Goal: Book appointment/travel/reservation

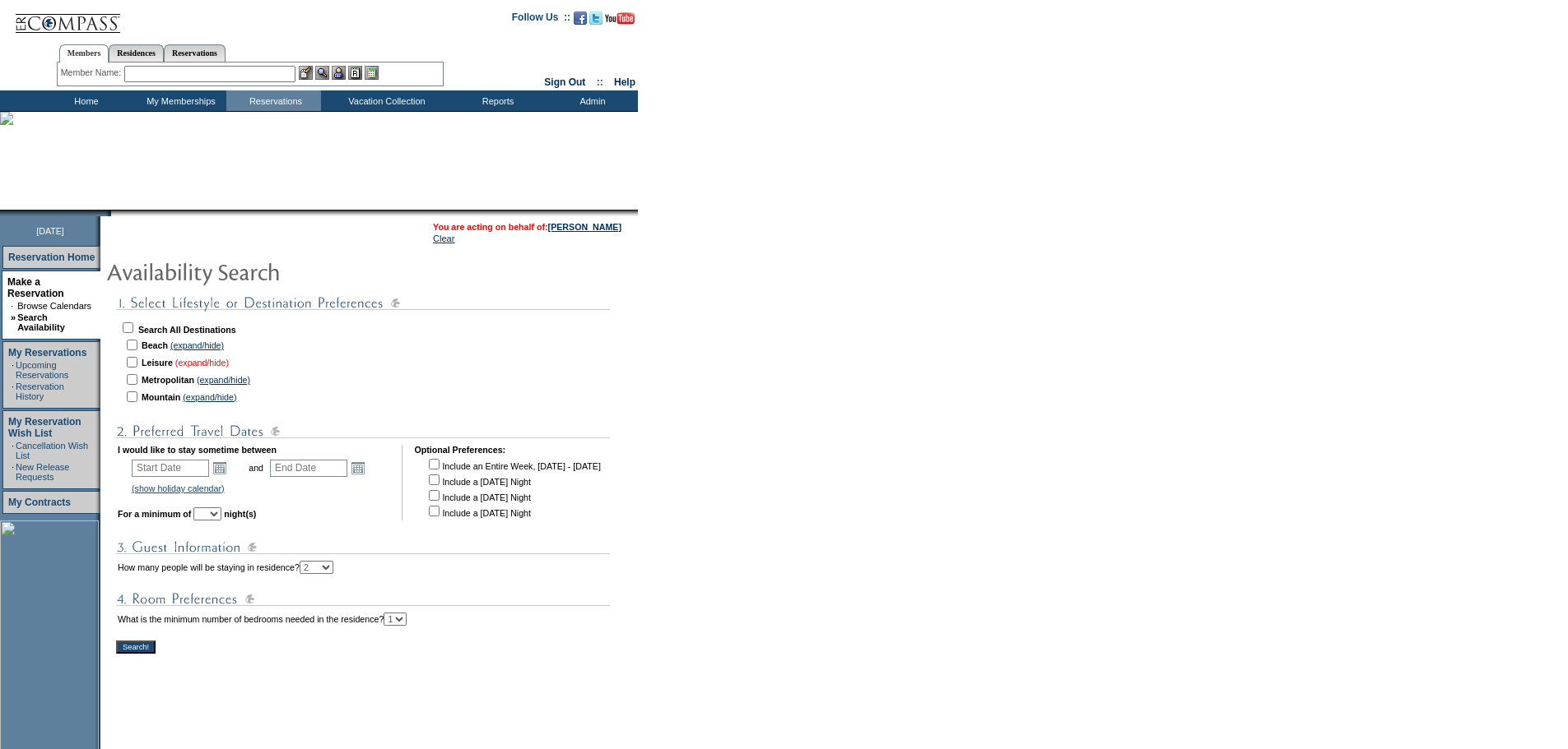
click at [227, 362] on link "(expand/hide)" at bounding box center [202, 363] width 53 height 10
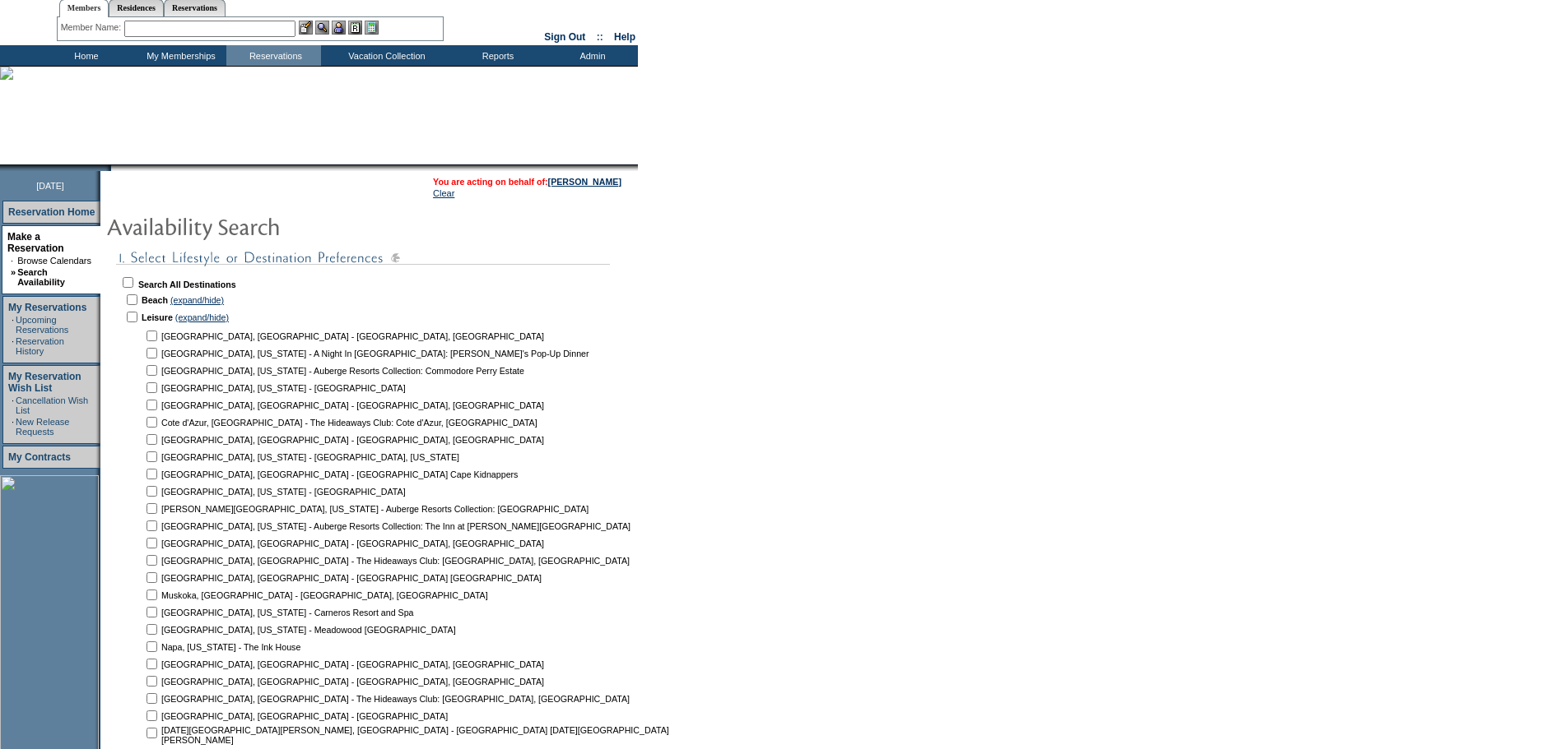
scroll to position [82, 0]
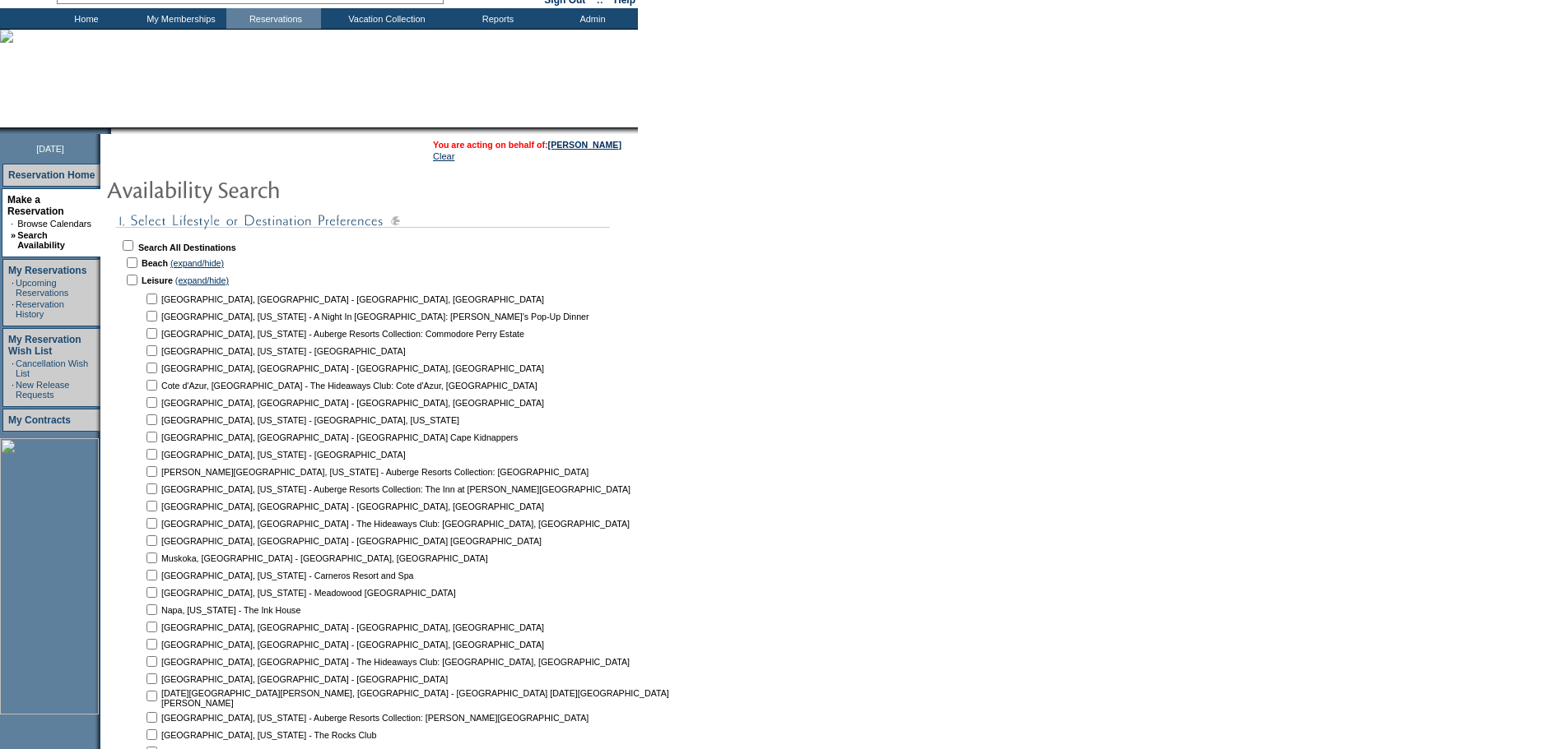
click at [157, 578] on input "checkbox" at bounding box center [152, 575] width 11 height 11
checkbox input "true"
click at [157, 598] on input "checkbox" at bounding box center [152, 593] width 11 height 11
checkbox input "true"
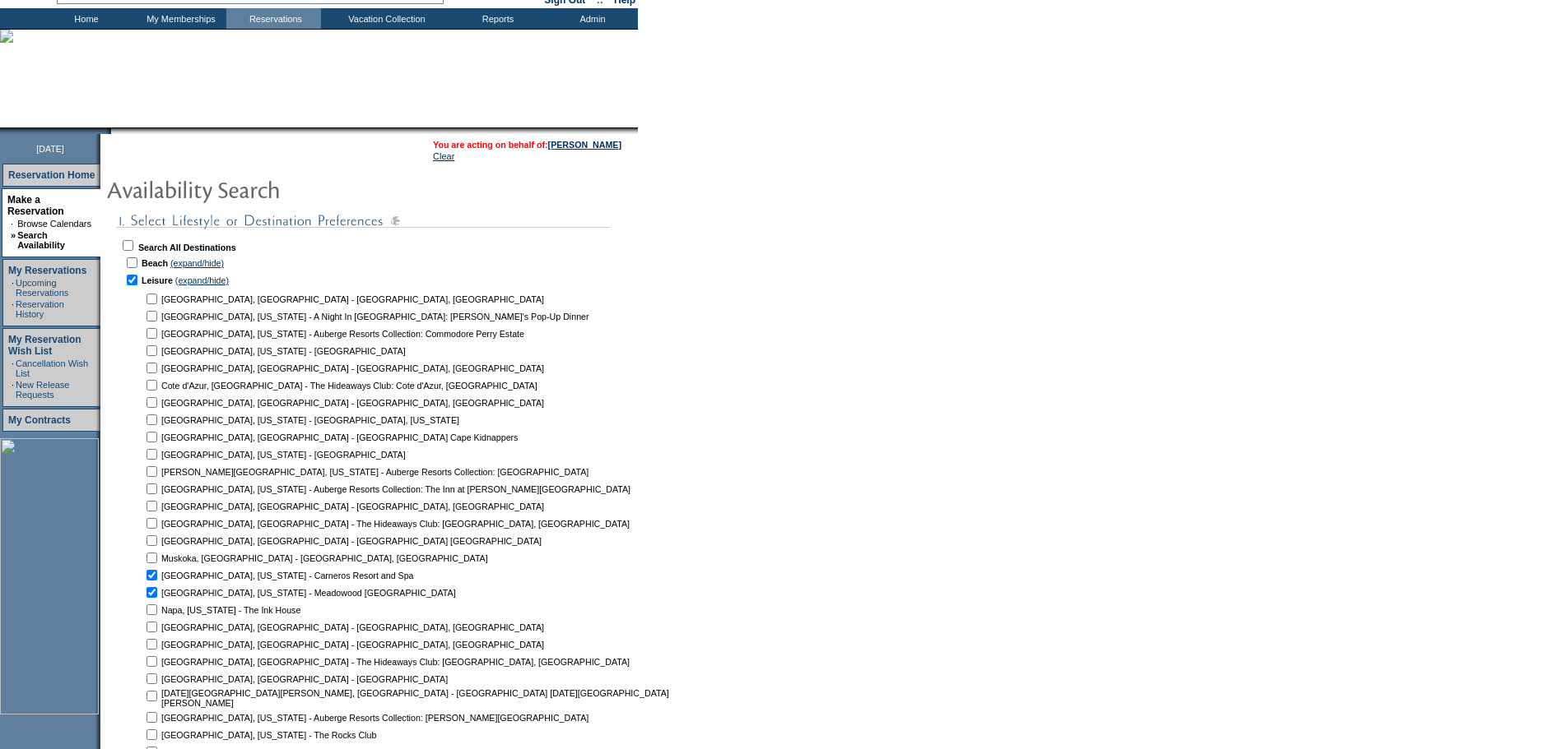
click at [157, 607] on input "checkbox" at bounding box center [152, 610] width 11 height 11
checkbox input "true"
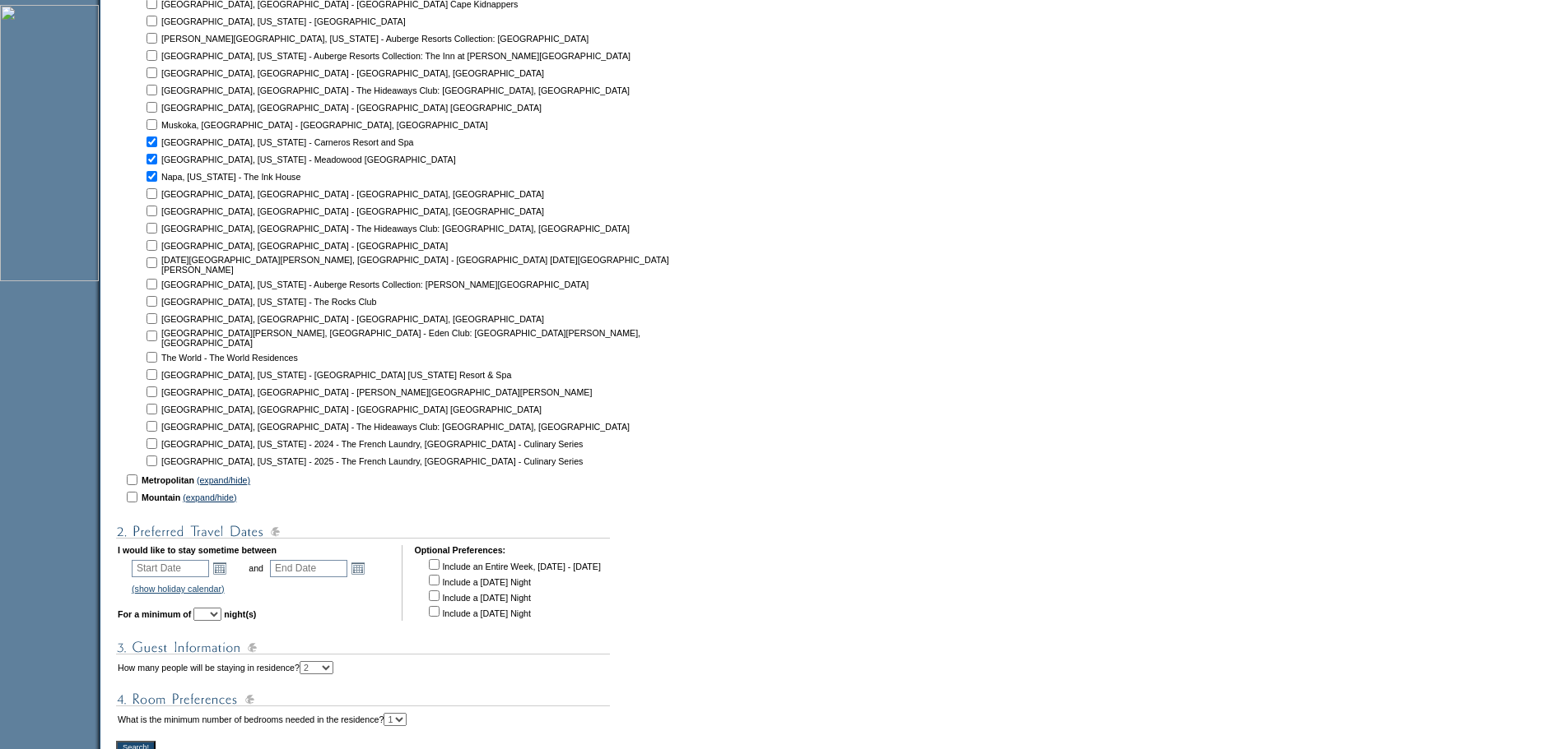
scroll to position [576, 0]
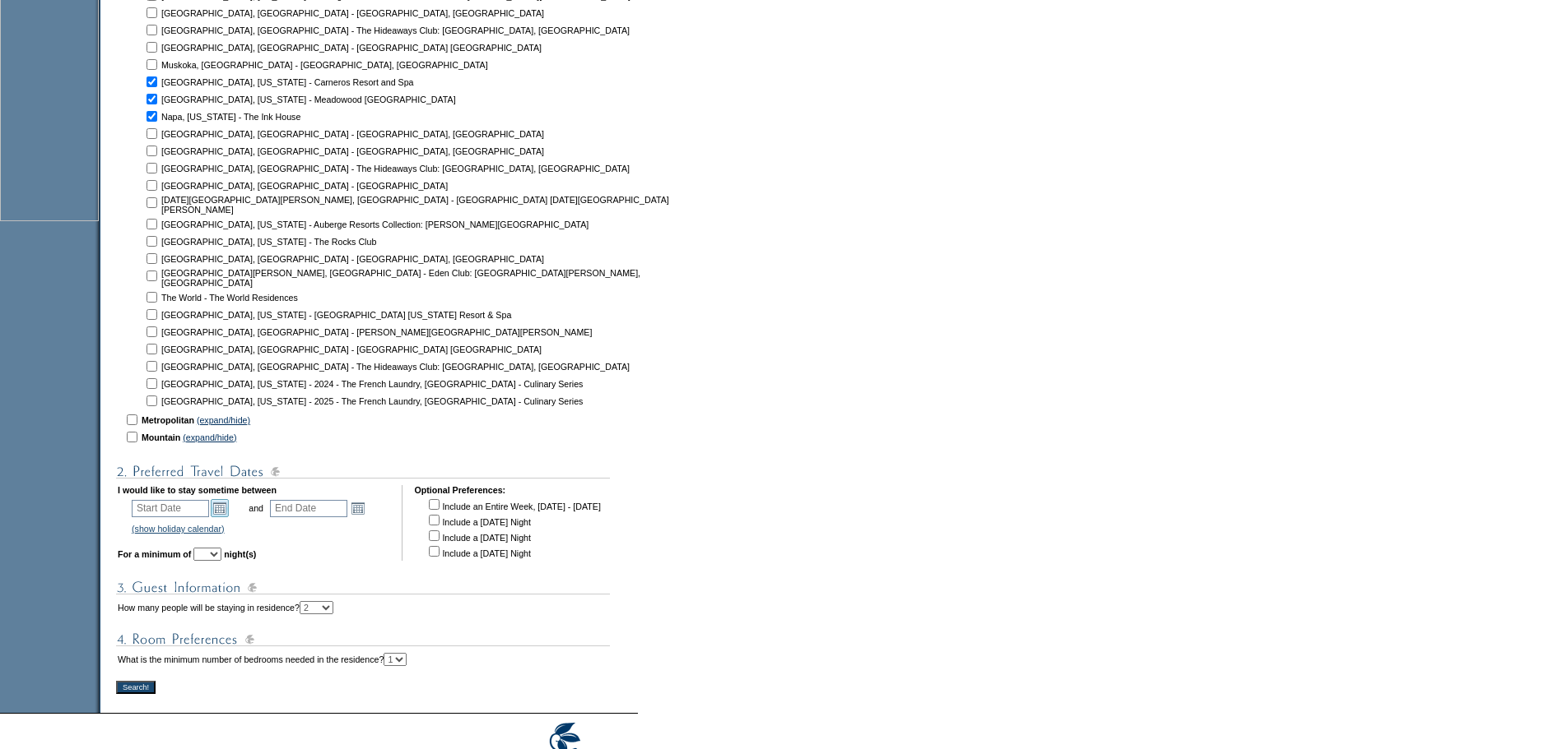
click at [228, 503] on link "Open the calendar popup." at bounding box center [220, 508] width 18 height 18
click at [313, 525] on link ">>" at bounding box center [311, 524] width 17 height 17
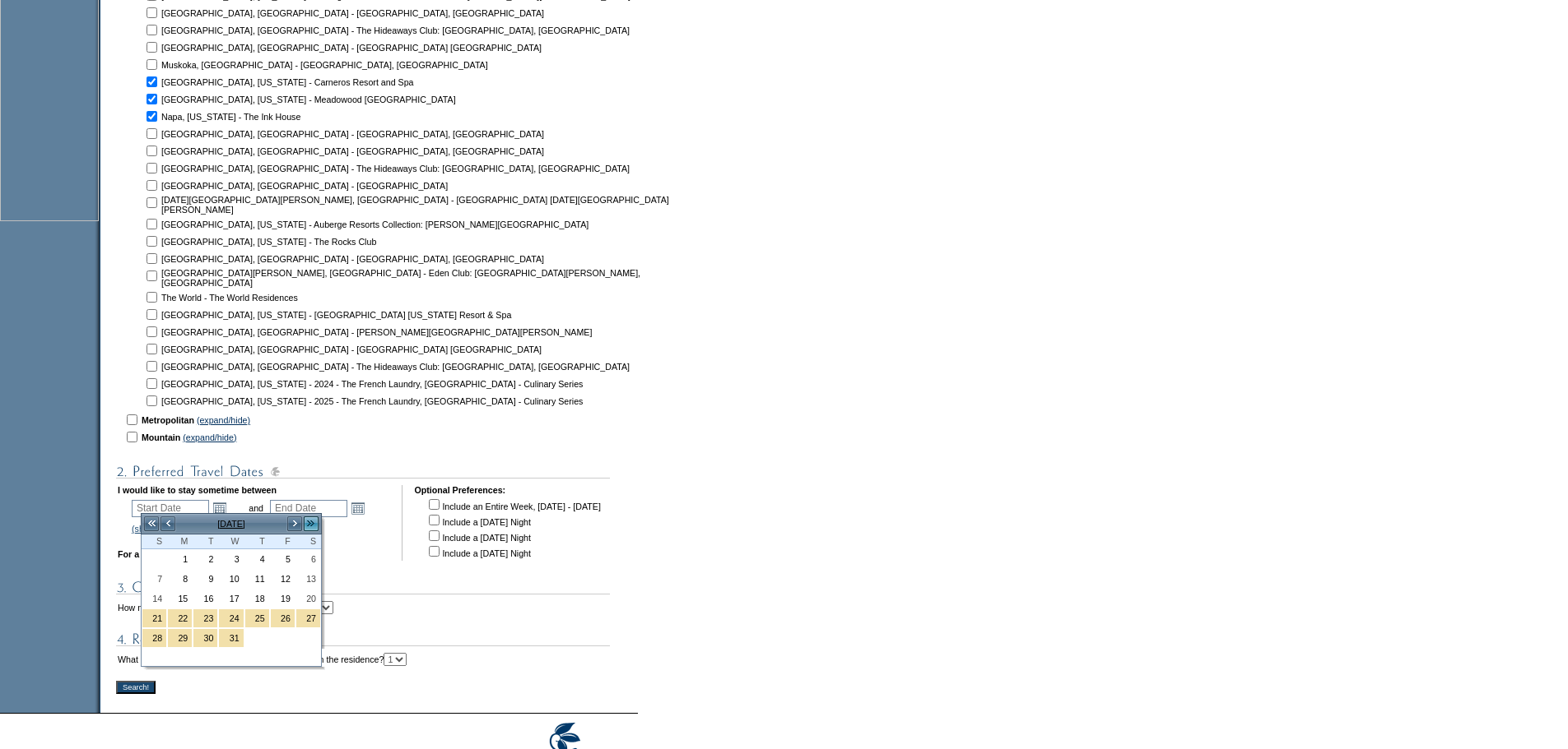
click at [313, 525] on link ">>" at bounding box center [311, 524] width 17 height 17
click at [292, 523] on link ">" at bounding box center [295, 524] width 17 height 17
click at [166, 519] on link "<" at bounding box center [168, 524] width 17 height 17
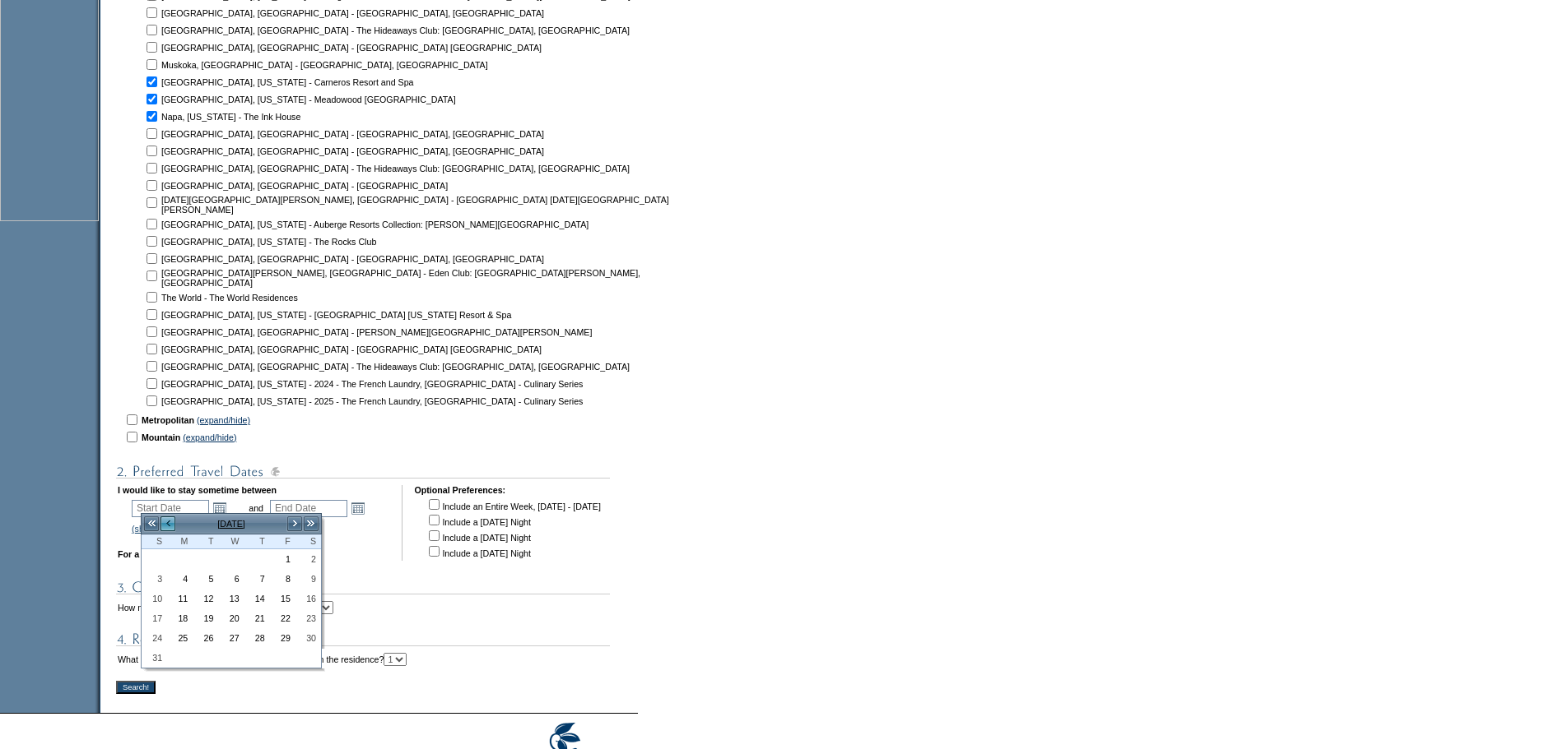
click at [166, 519] on link "<" at bounding box center [168, 524] width 17 height 17
click at [236, 559] on link "1" at bounding box center [231, 559] width 24 height 18
type input "[DATE]"
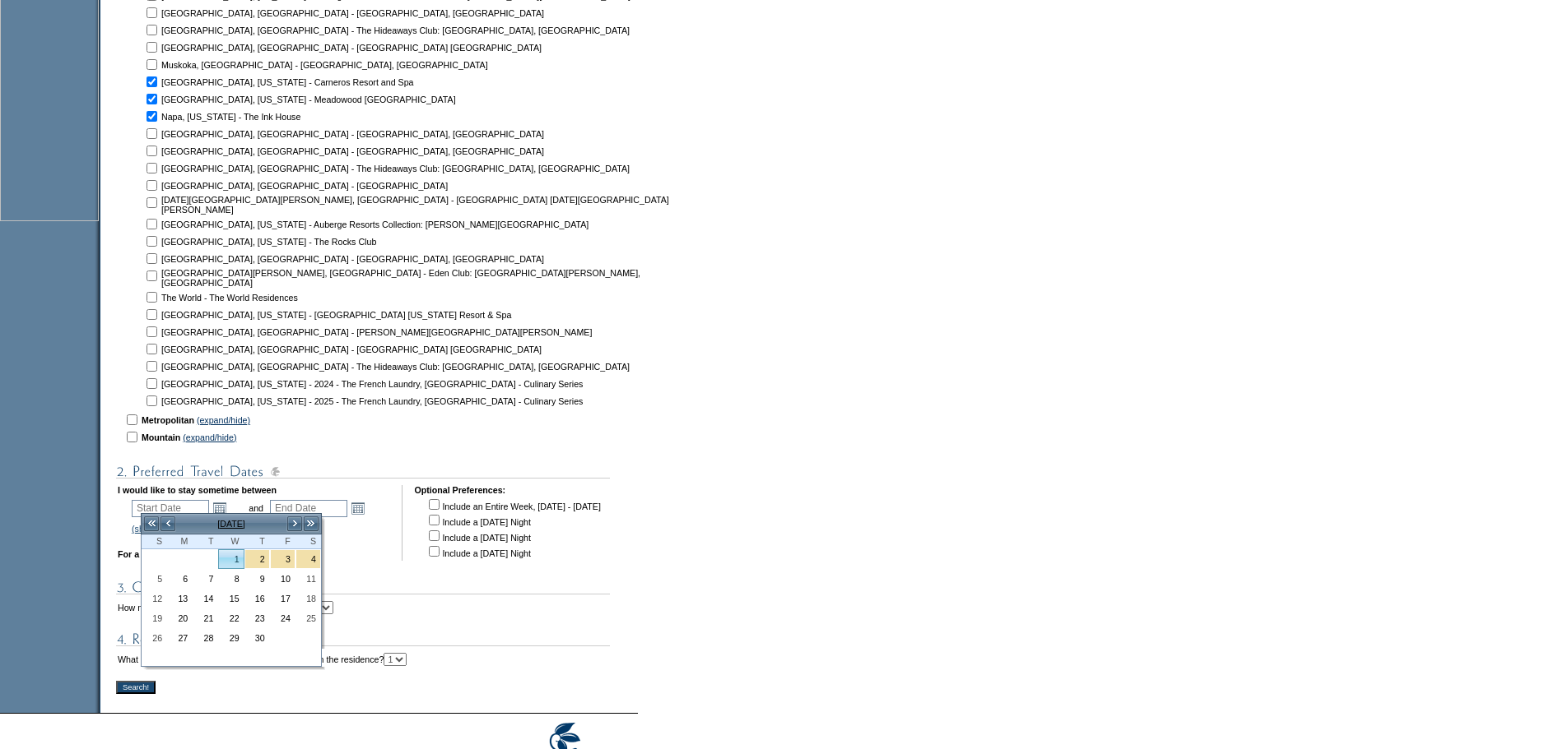
type input "[DATE]"
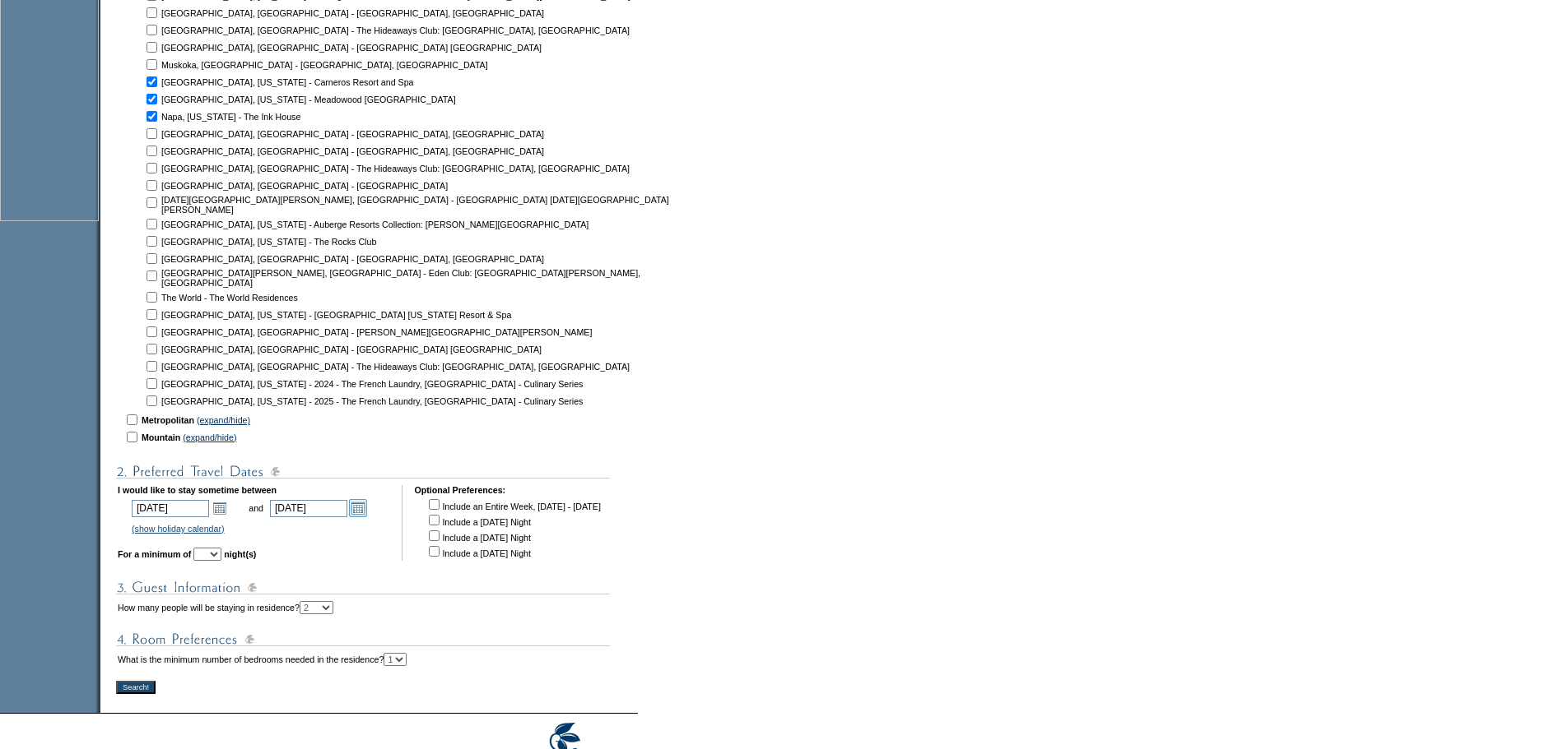
click at [367, 507] on link "Open the calendar popup." at bounding box center [358, 508] width 18 height 18
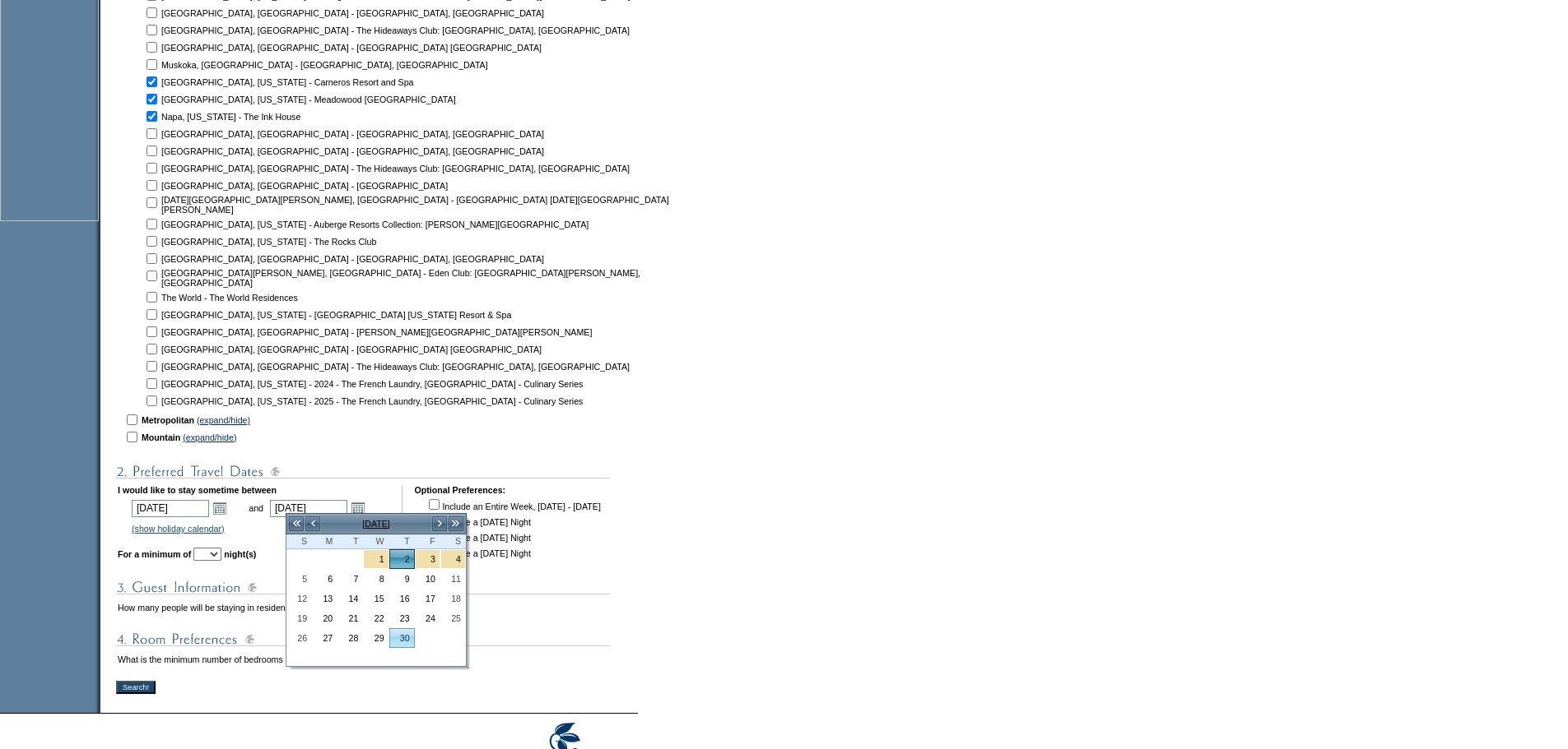
click at [399, 640] on link "30" at bounding box center [402, 639] width 24 height 18
type input "[DATE]"
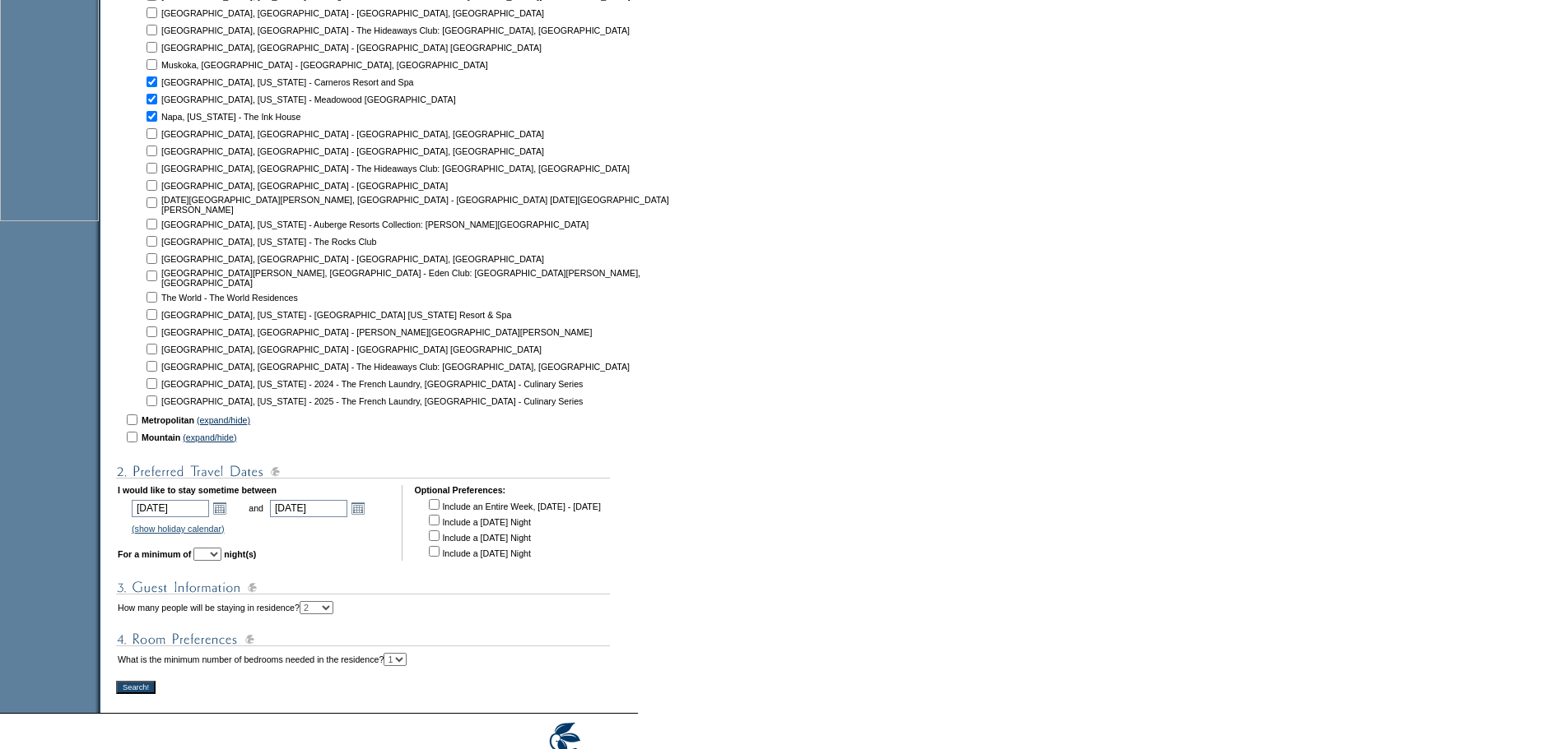
click at [221, 551] on select "1 2 3 4 5 6 7 8 9 10 11 12 13 14" at bounding box center [207, 554] width 28 height 13
select select "4"
click at [216, 547] on select "1 2 3 4 5 6 7 8 9 10 11 12 13 14" at bounding box center [207, 554] width 28 height 13
click at [451, 522] on td "Include an Entire Week, [DATE] - [DATE] * Include a [DATE] Night * Include a [D…" at bounding box center [512, 528] width 174 height 63
click at [439, 515] on input "checkbox" at bounding box center [435, 520] width 11 height 11
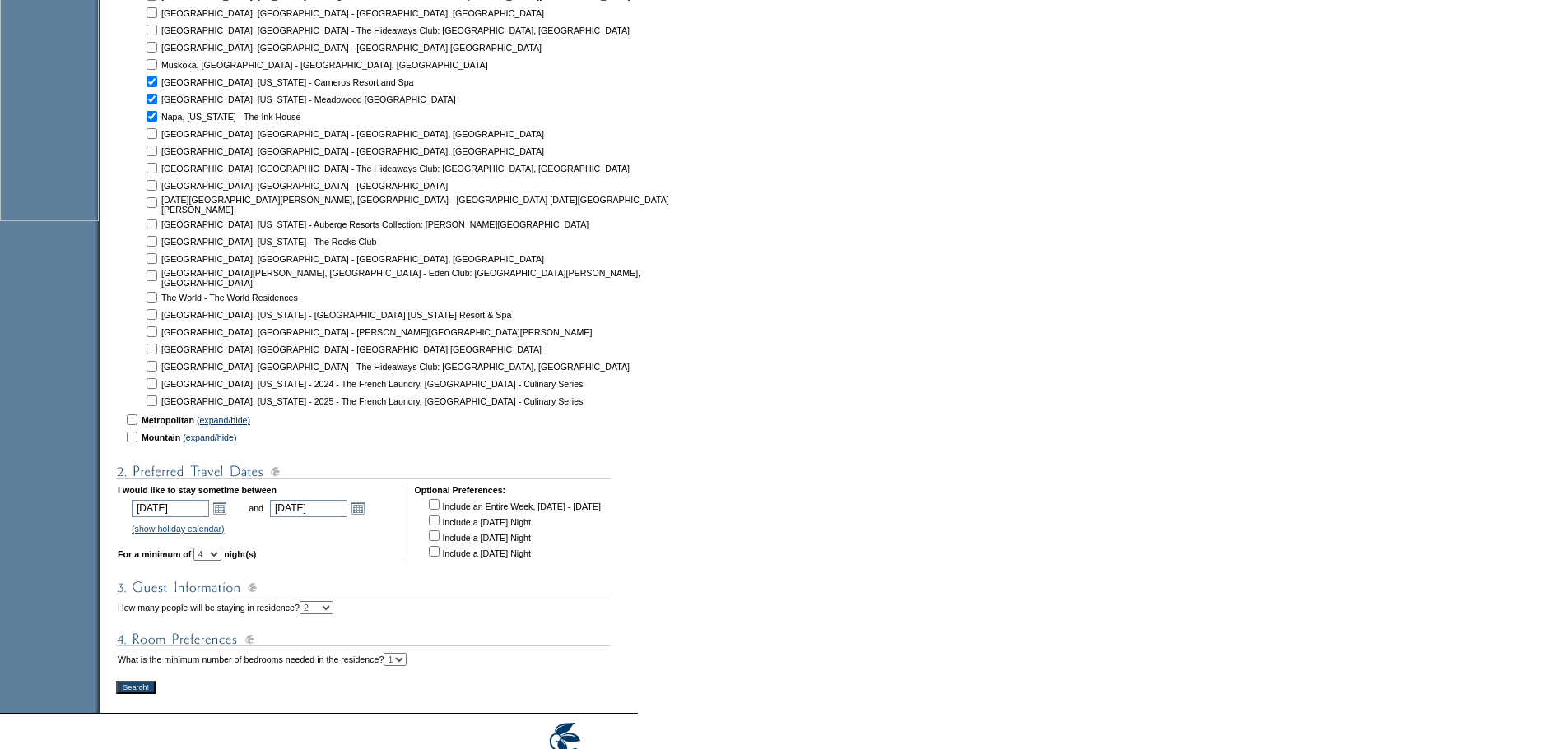
checkbox input "true"
click at [439, 535] on input "checkbox" at bounding box center [435, 536] width 11 height 11
checkbox input "true"
click at [439, 548] on input "checkbox" at bounding box center [435, 551] width 11 height 11
checkbox input "true"
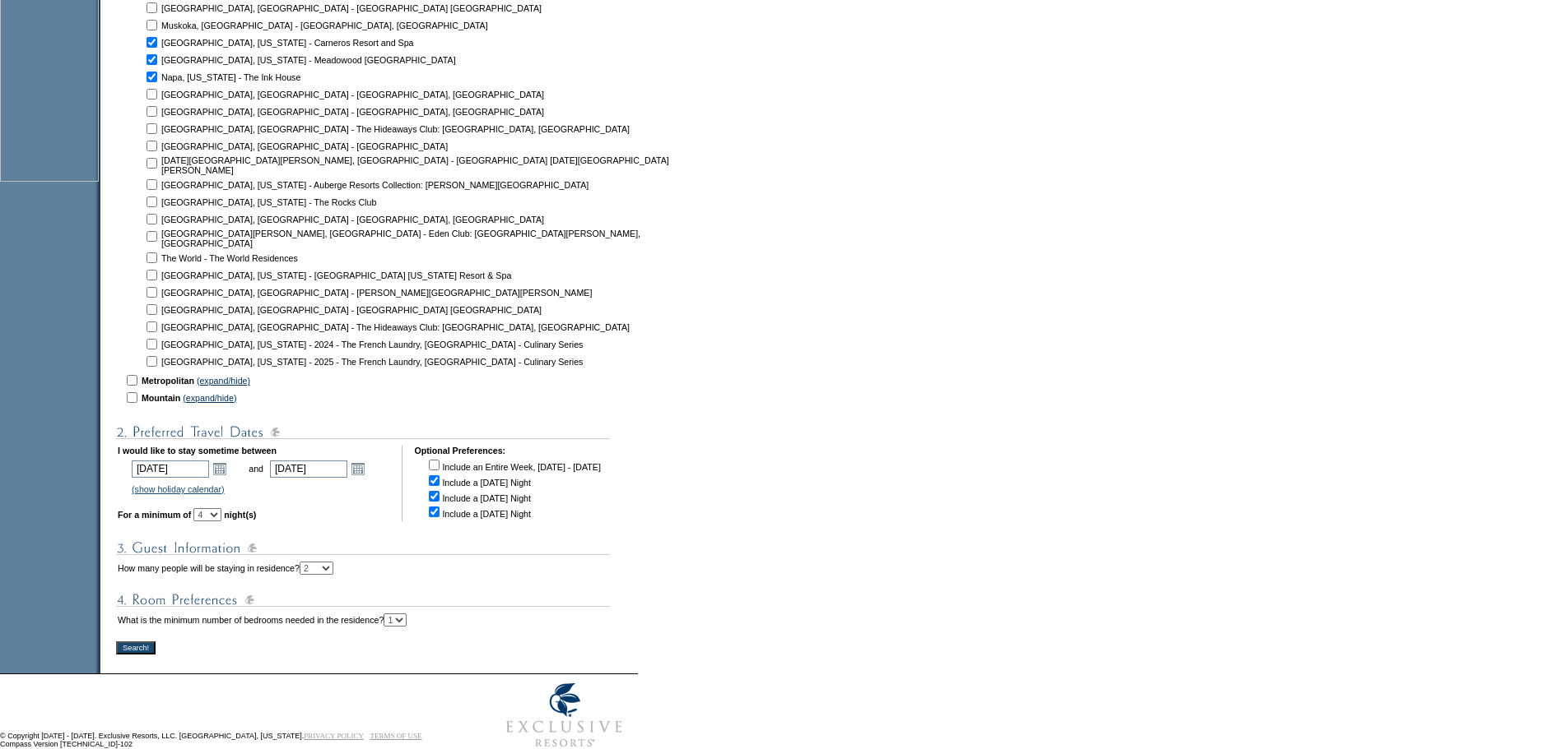
scroll to position [651, 0]
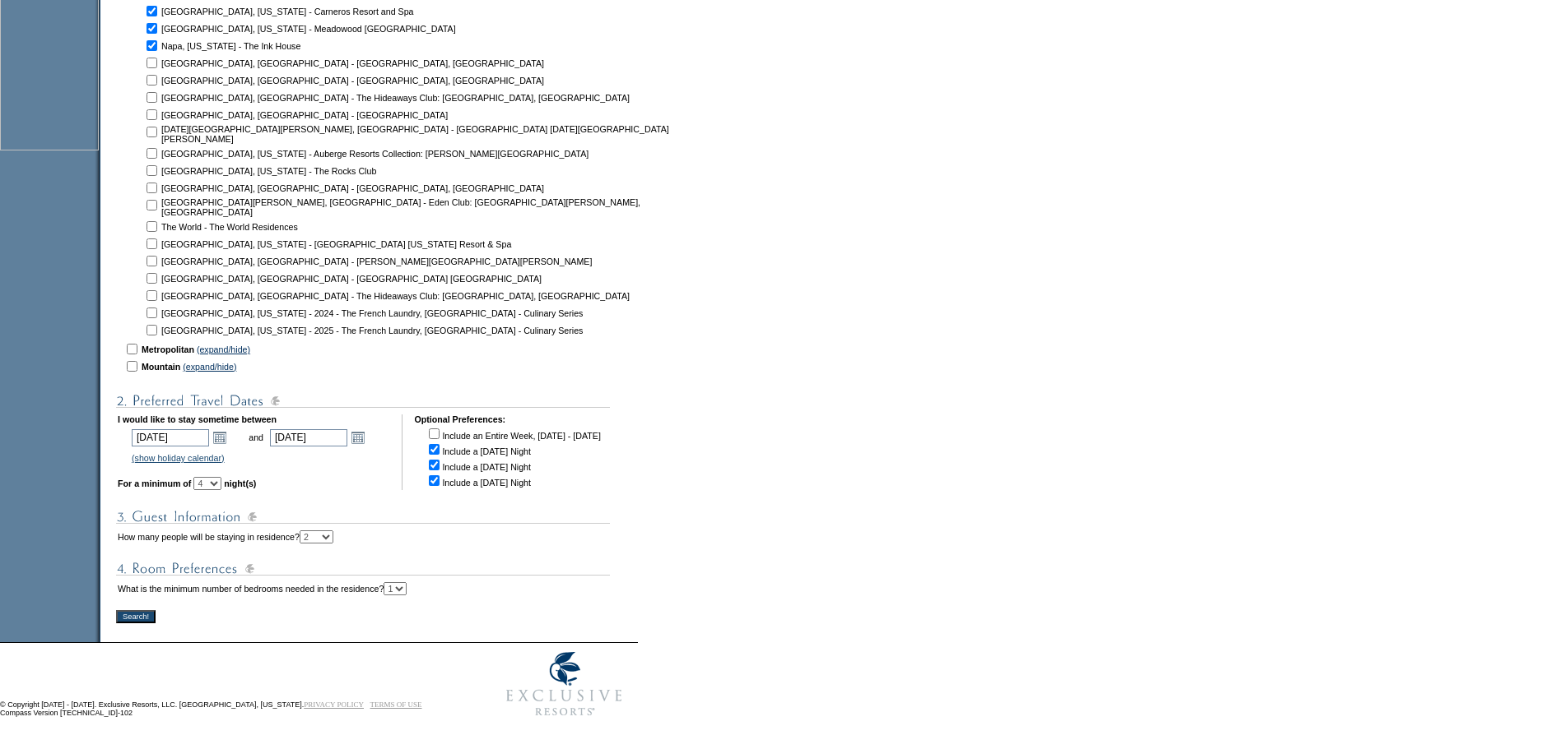
click at [148, 620] on input "Search!" at bounding box center [135, 616] width 40 height 13
click at [154, 616] on input "Search!" at bounding box center [135, 616] width 40 height 13
